Goal: Information Seeking & Learning: Learn about a topic

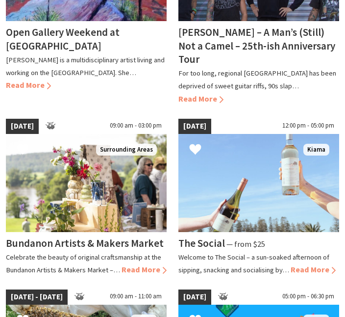
scroll to position [536, 0]
click at [149, 265] on span "Read More" at bounding box center [144, 270] width 45 height 10
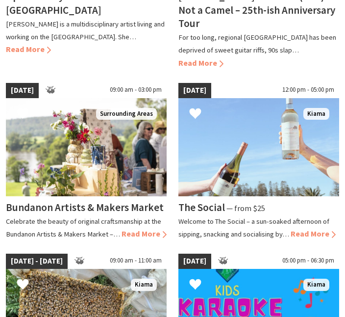
click at [322, 229] on span "Read More" at bounding box center [313, 234] width 45 height 10
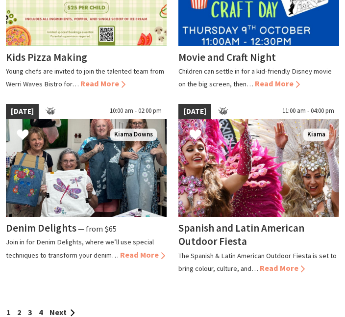
scroll to position [1112, 0]
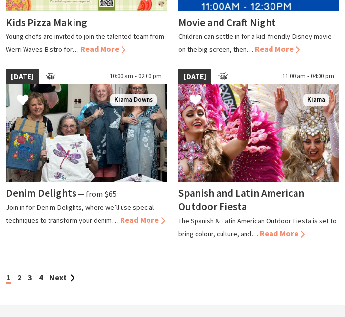
click at [21, 272] on link "2" at bounding box center [19, 277] width 4 height 10
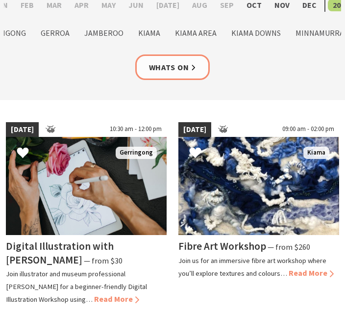
scroll to position [0, 0]
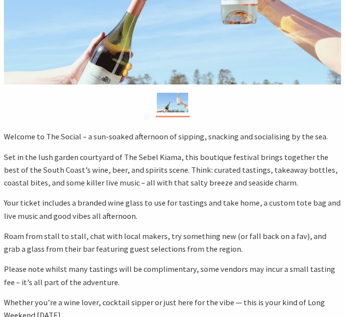
scroll to position [199, 0]
